Goal: Information Seeking & Learning: Learn about a topic

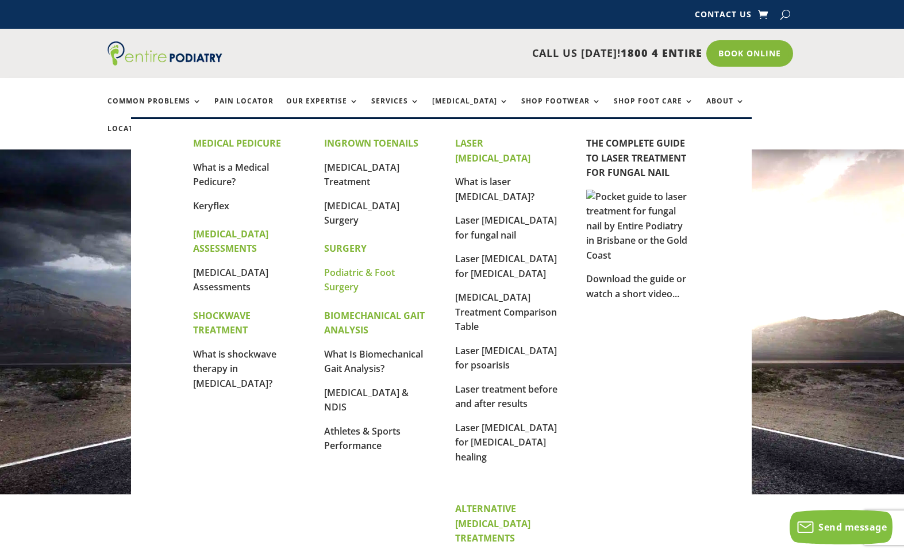
click at [347, 278] on link "Podiatric & Foot Surgery" at bounding box center [359, 280] width 71 height 28
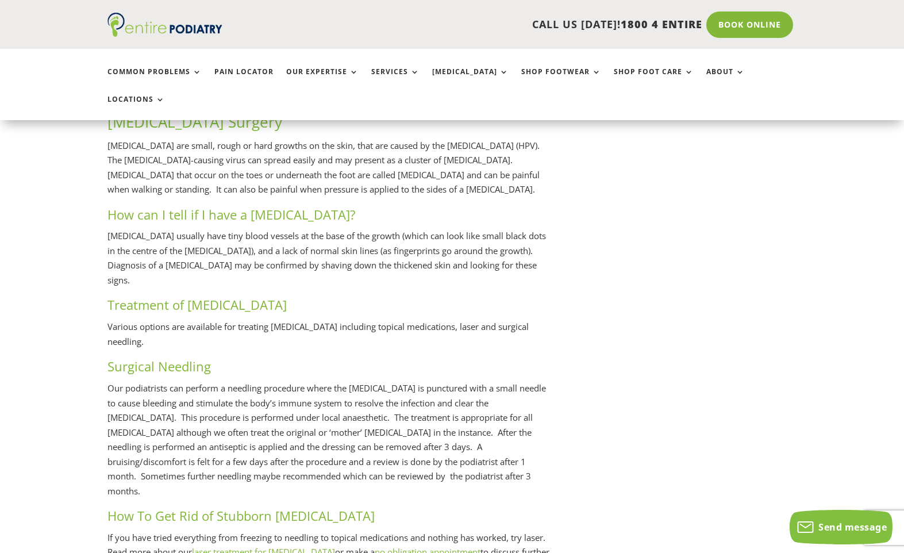
scroll to position [1153, 0]
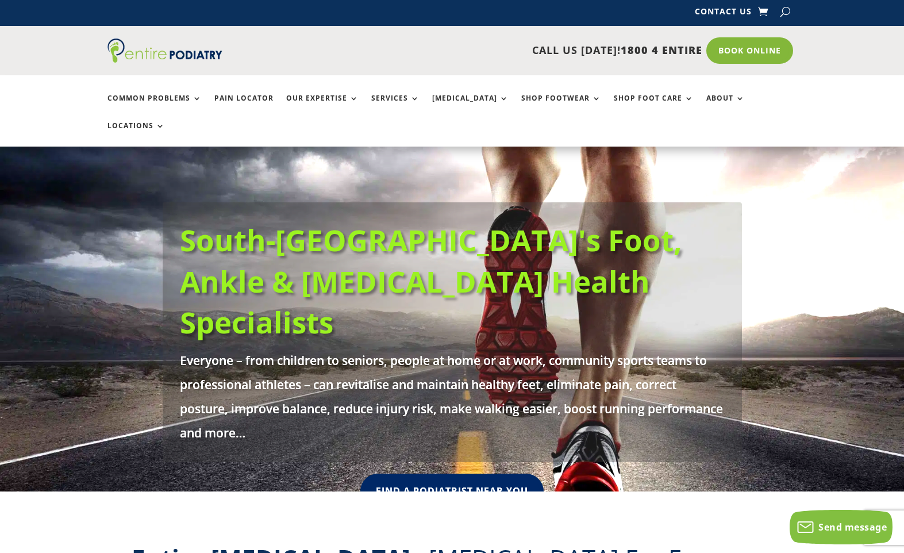
scroll to position [7, 0]
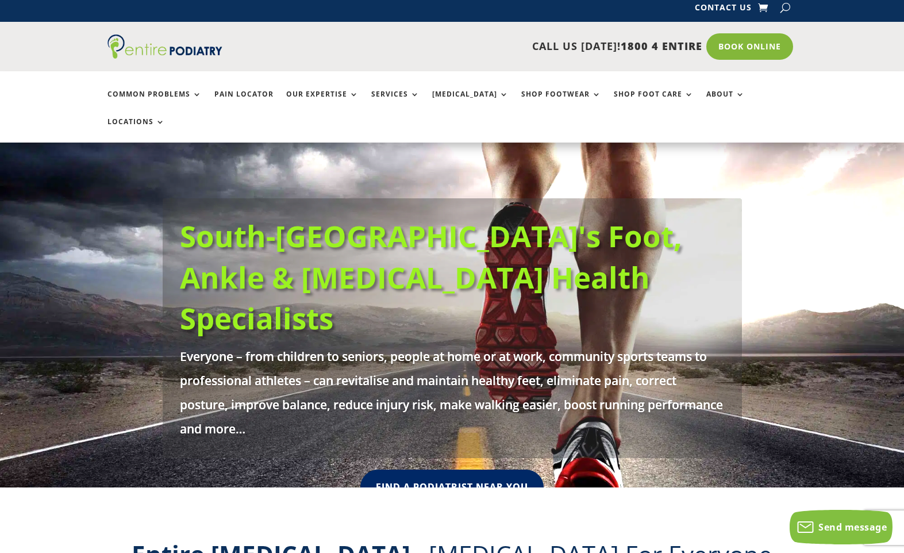
click at [345, 271] on h1 "South-East Queensland's Foot, Ankle & Lower Leg Health Specialists" at bounding box center [452, 279] width 545 height 129
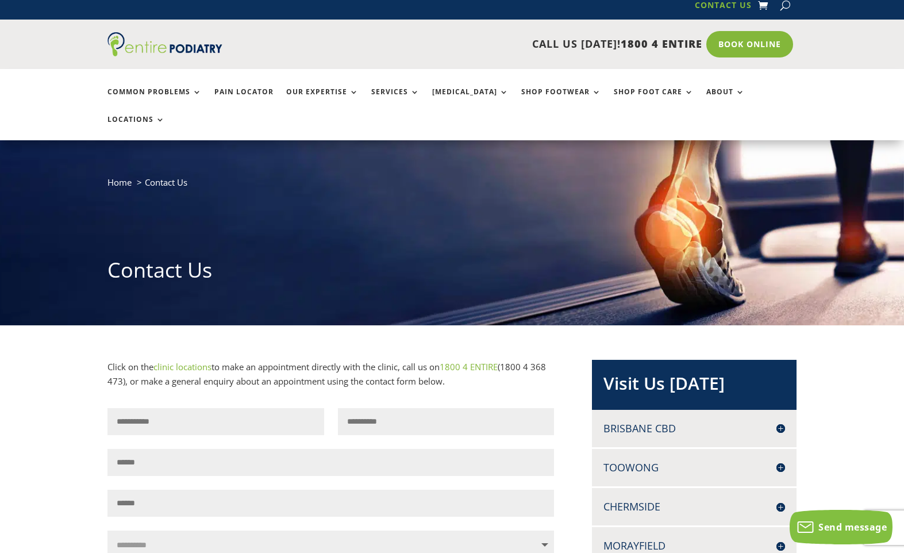
scroll to position [11, 0]
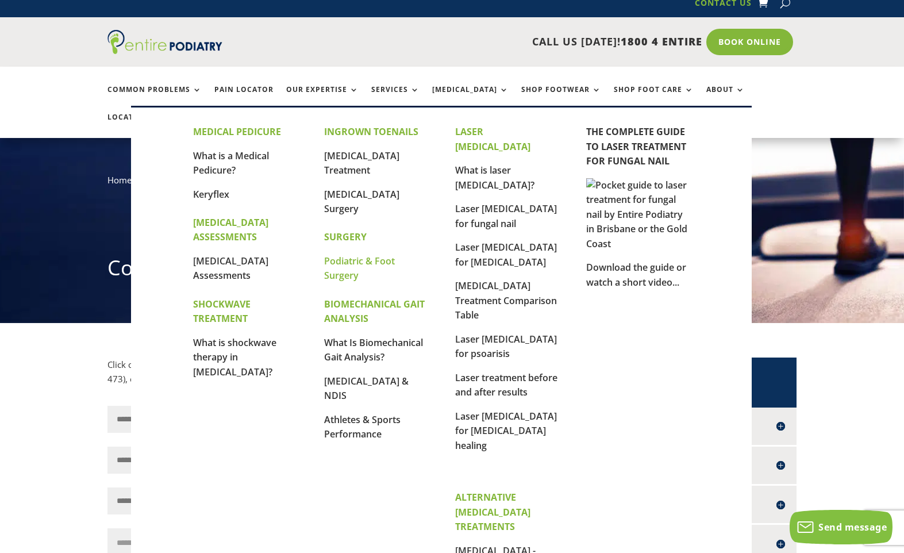
click at [352, 261] on link "Podiatric & Foot Surgery" at bounding box center [359, 269] width 71 height 28
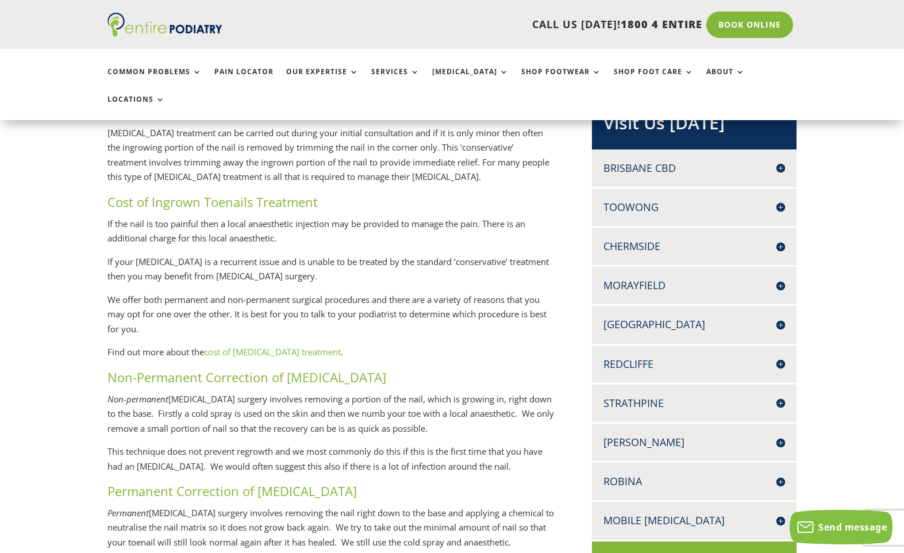
scroll to position [238, 0]
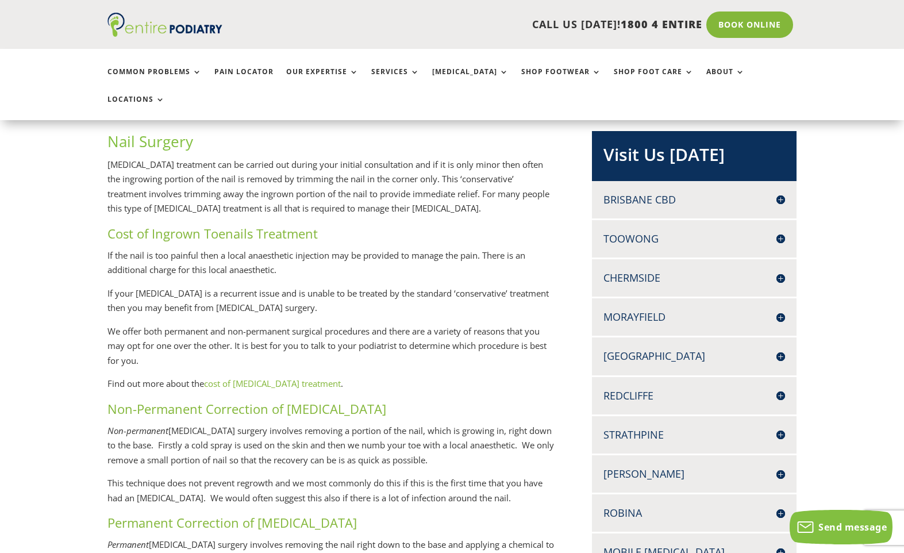
click at [776, 232] on h4 "Toowong" at bounding box center [694, 239] width 182 height 14
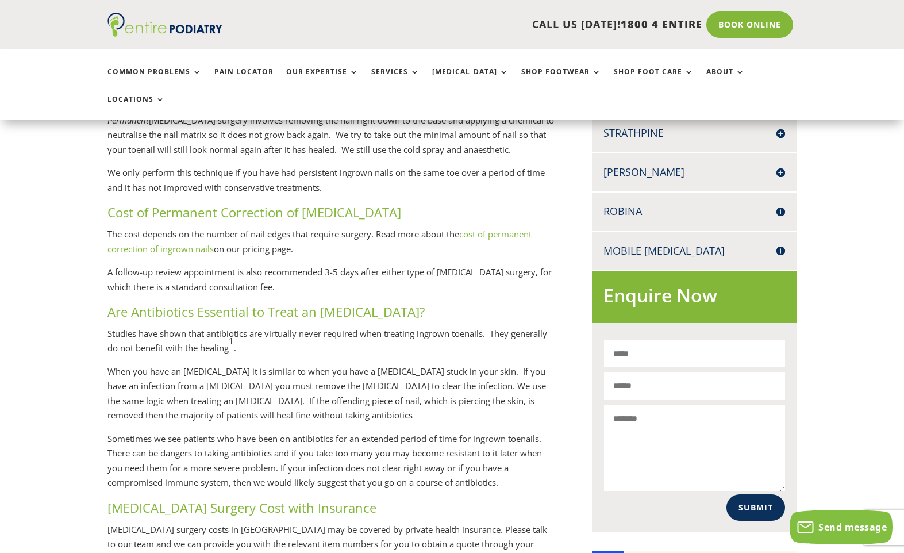
scroll to position [670, 0]
